Goal: Find specific page/section: Find specific page/section

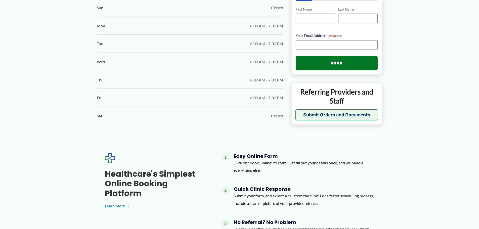
scroll to position [223, 0]
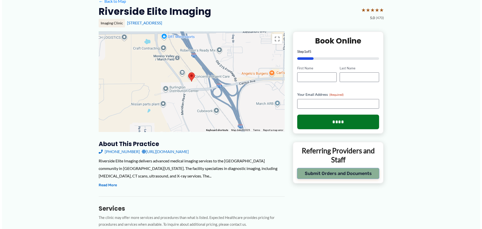
scroll to position [50, 0]
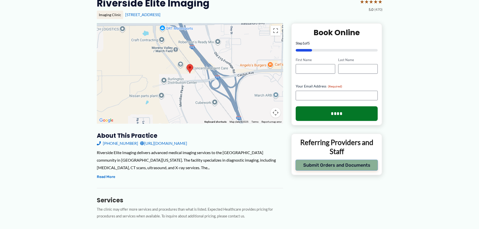
click at [328, 165] on button "Submit Orders and Documents" at bounding box center [336, 165] width 83 height 11
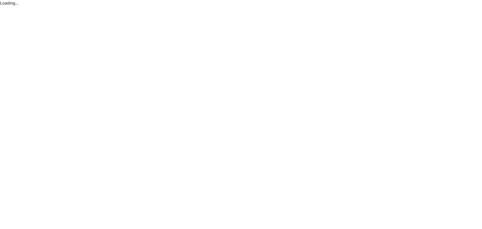
scroll to position [0, 0]
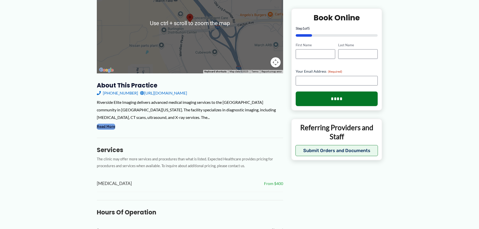
click at [111, 128] on button "Read More" at bounding box center [106, 127] width 18 height 6
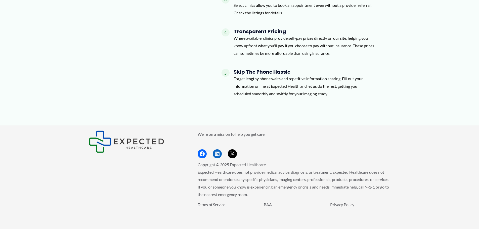
scroll to position [624, 0]
